Goal: Task Accomplishment & Management: Use online tool/utility

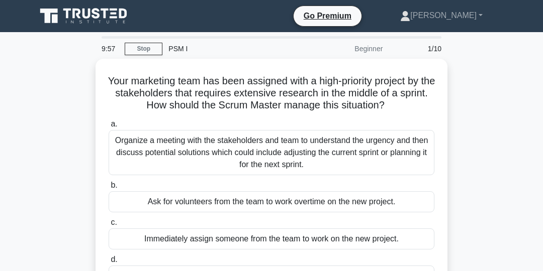
click at [87, 12] on icon at bounding box center [84, 16] width 97 height 19
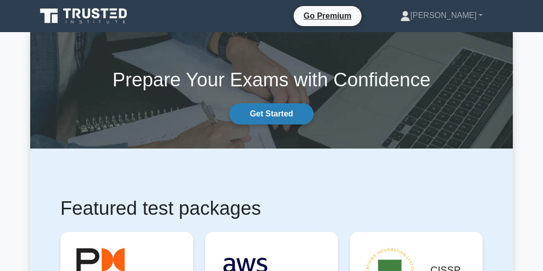
click at [293, 112] on link "Get Started" at bounding box center [271, 114] width 84 height 21
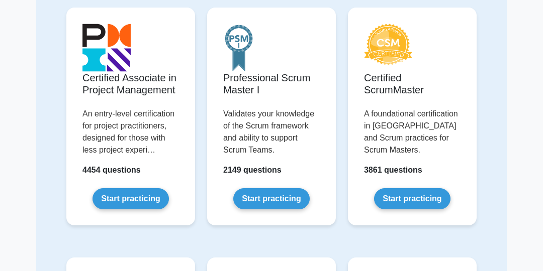
scroll to position [383, 0]
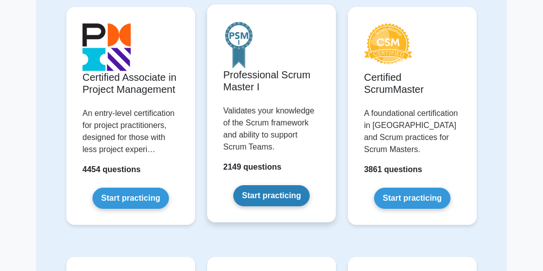
click at [288, 198] on link "Start practicing" at bounding box center [271, 195] width 76 height 21
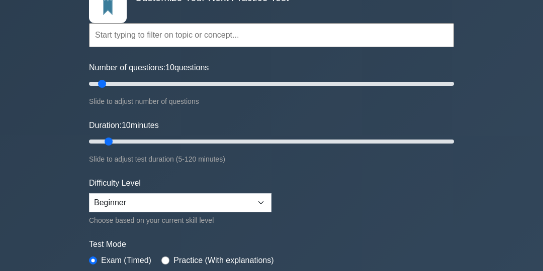
scroll to position [84, 0]
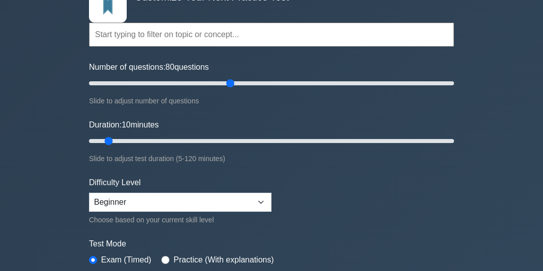
type input "80"
type input "120"
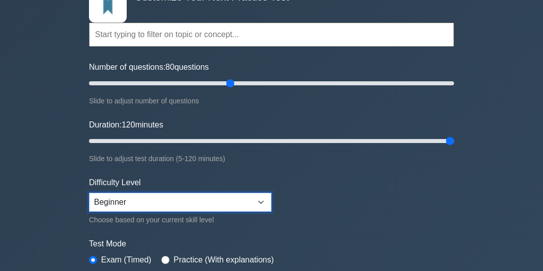
click at [261, 201] on select "Beginner Intermediate Expert" at bounding box center [180, 202] width 182 height 19
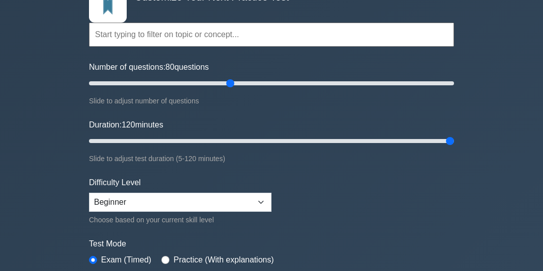
click at [336, 205] on form "Topics Scrum Framework Fundamentals Scrum Artifacts Scrum Events Scrum Roles Sc…" at bounding box center [271, 143] width 365 height 318
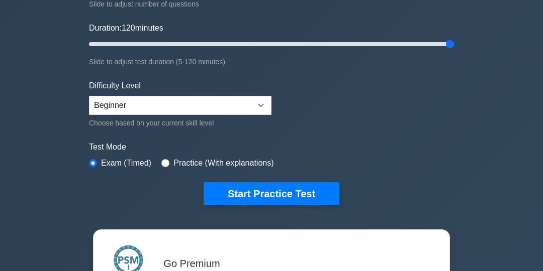
scroll to position [181, 0]
